Goal: Task Accomplishment & Management: Use online tool/utility

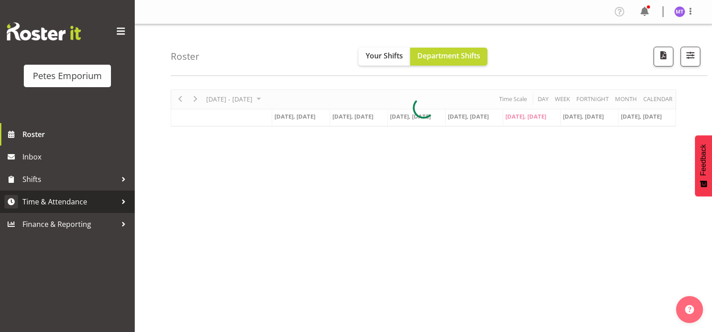
click at [93, 199] on span "Time & Attendance" at bounding box center [69, 201] width 94 height 13
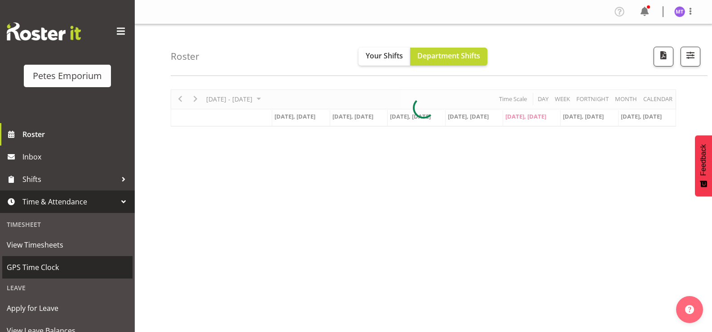
click at [60, 266] on span "GPS Time Clock" at bounding box center [67, 267] width 121 height 13
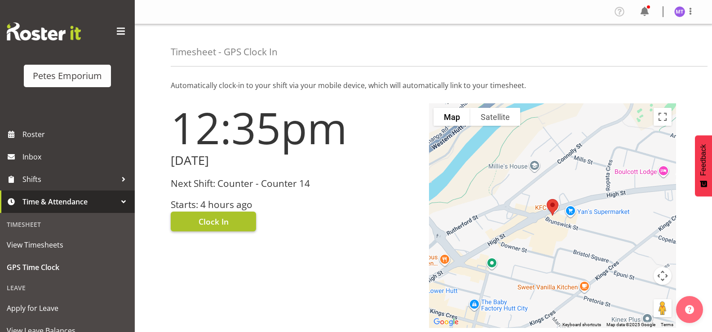
click at [213, 223] on span "Clock In" at bounding box center [214, 222] width 30 height 12
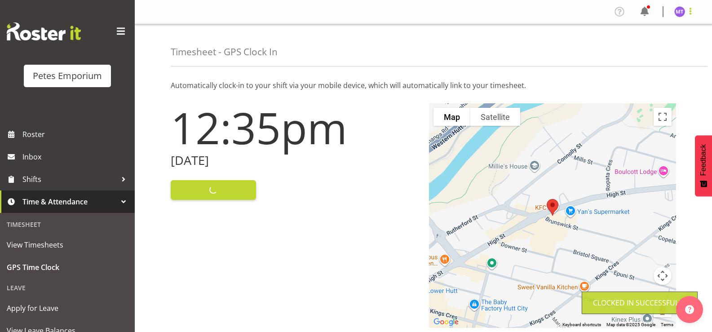
click at [691, 15] on span at bounding box center [690, 11] width 11 height 11
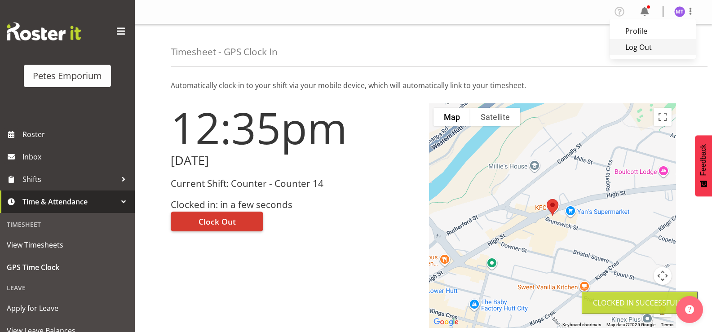
click at [664, 49] on link "Log Out" at bounding box center [653, 47] width 86 height 16
